Goal: Register for event/course

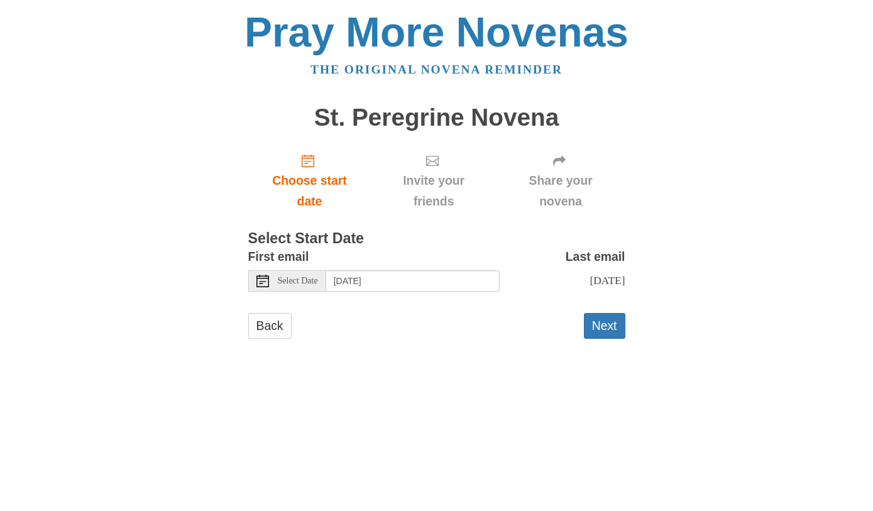
click at [314, 174] on span "Choose start date" at bounding box center [310, 190] width 98 height 41
click at [449, 275] on input "Tuesday, October 14th" at bounding box center [412, 280] width 173 height 21
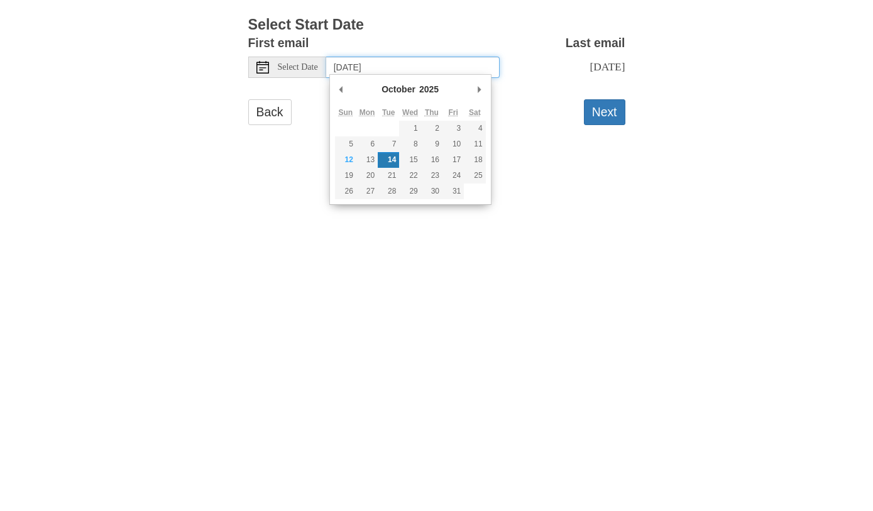
type input "Sunday, October 12th"
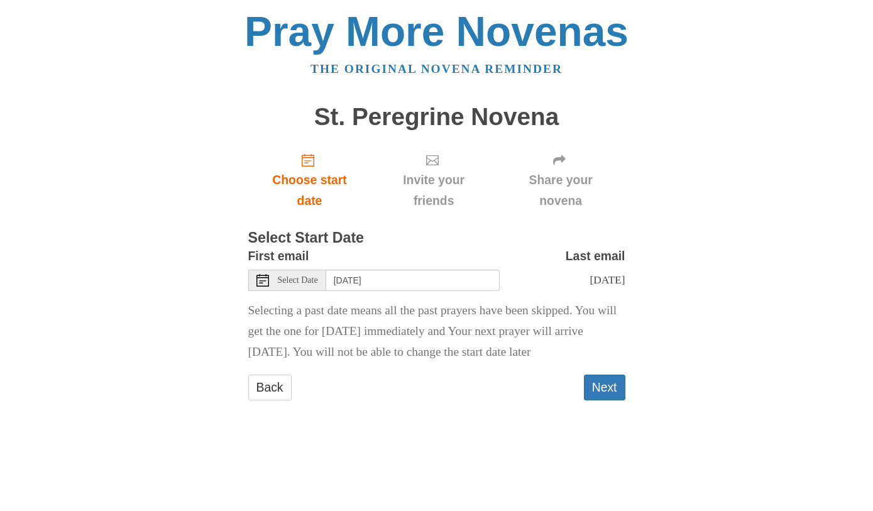
click at [610, 383] on button "Next" at bounding box center [604, 388] width 41 height 26
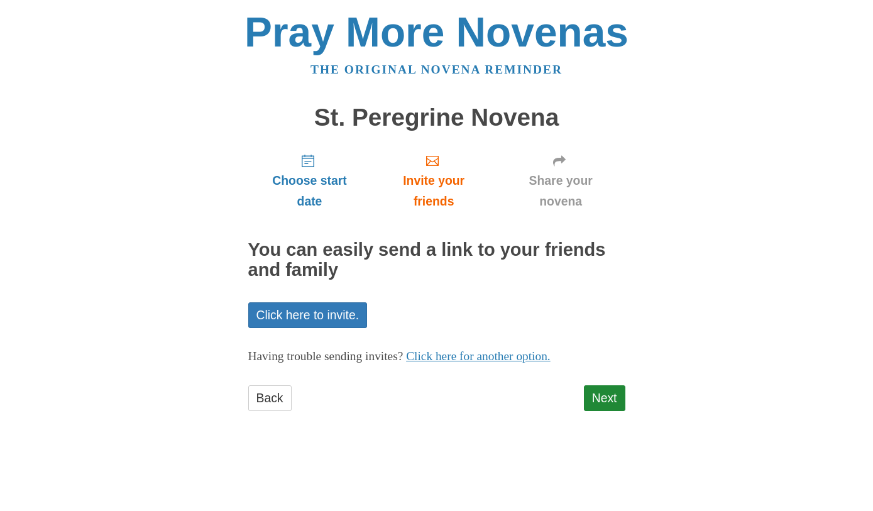
click at [344, 309] on link "Click here to invite." at bounding box center [307, 315] width 119 height 26
click at [613, 390] on link "Next" at bounding box center [604, 398] width 41 height 26
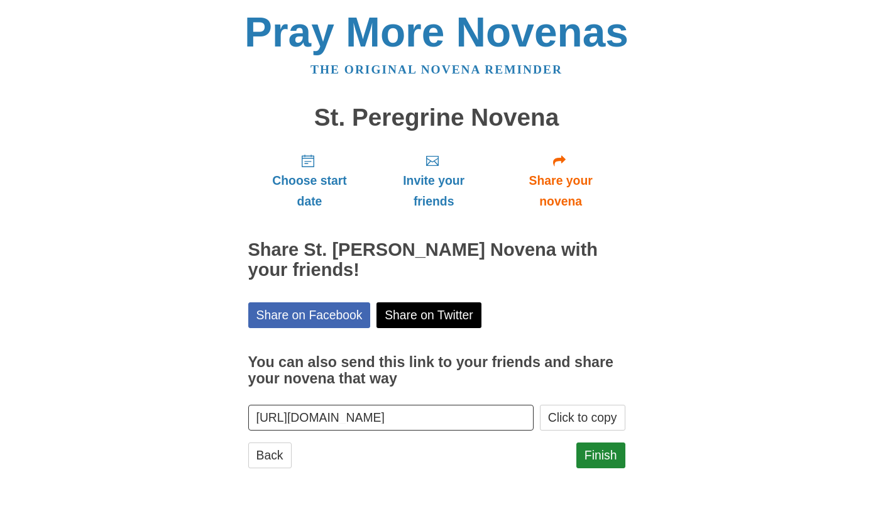
click at [585, 451] on link "Finish" at bounding box center [600, 455] width 49 height 26
